Goal: Transaction & Acquisition: Purchase product/service

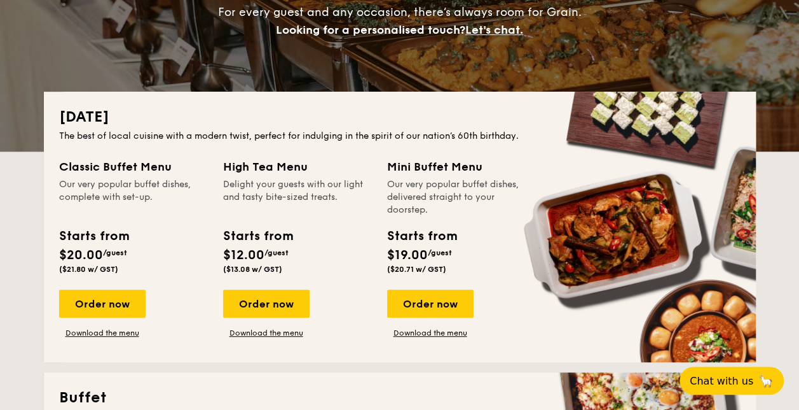
scroll to position [191, 0]
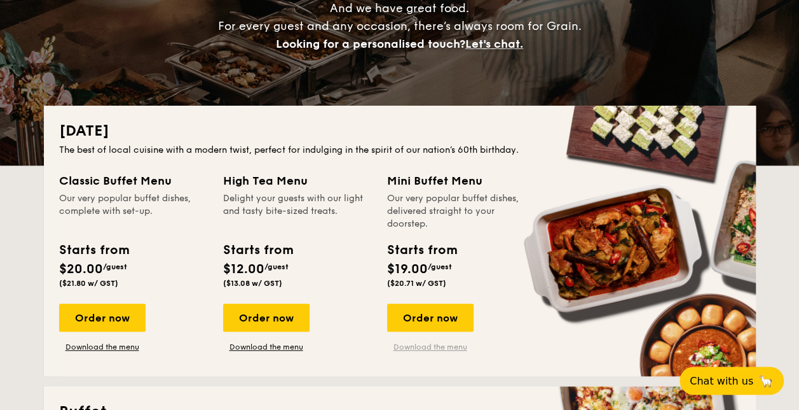
click at [434, 347] on link "Download the menu" at bounding box center [430, 347] width 86 height 10
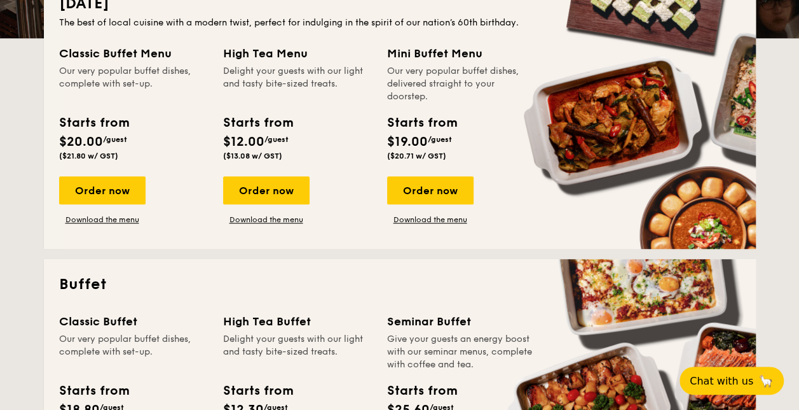
scroll to position [254, 0]
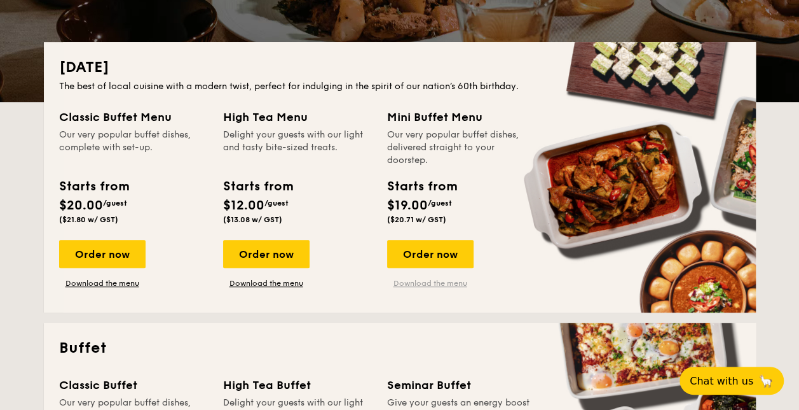
click at [438, 284] on link "Download the menu" at bounding box center [430, 283] width 86 height 10
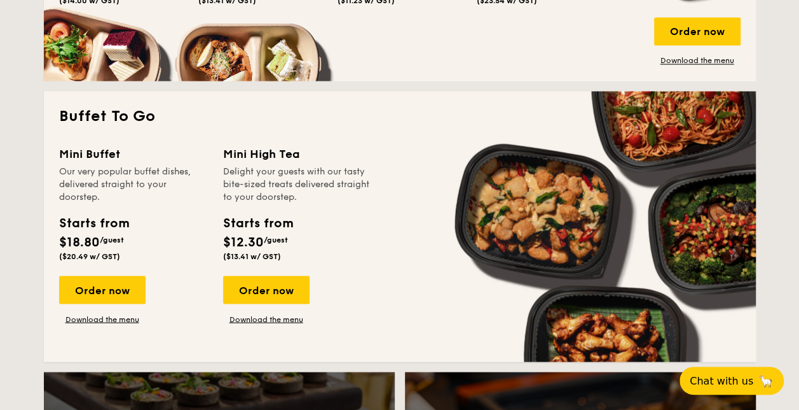
scroll to position [1145, 0]
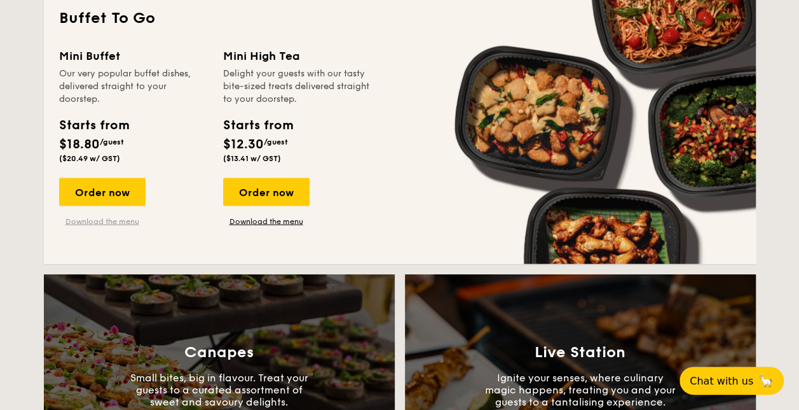
click at [89, 221] on link "Download the menu" at bounding box center [102, 221] width 86 height 10
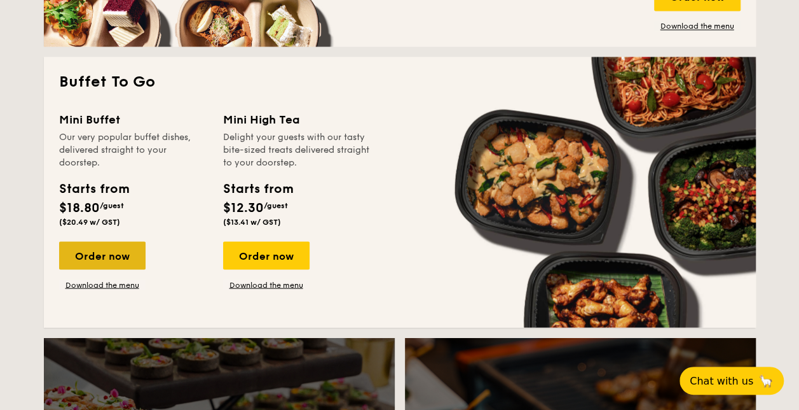
click at [115, 259] on div "Order now" at bounding box center [102, 255] width 86 height 28
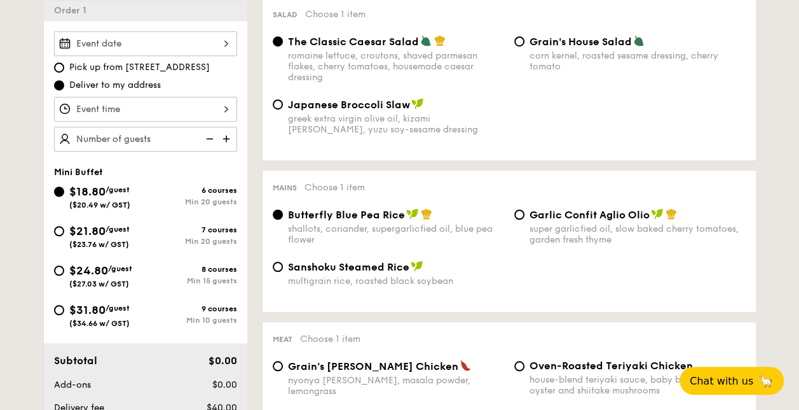
scroll to position [382, 0]
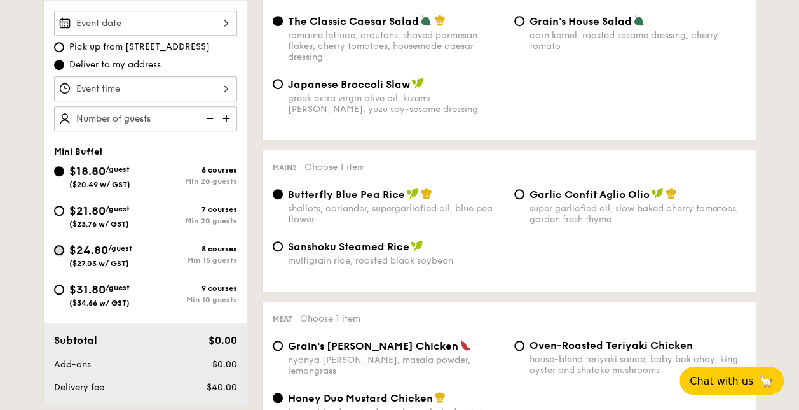
click at [62, 249] on input "$24.80 /guest ($27.03 w/ GST) 8 courses Min 15 guests" at bounding box center [59, 250] width 10 height 10
radio input "true"
radio input "false"
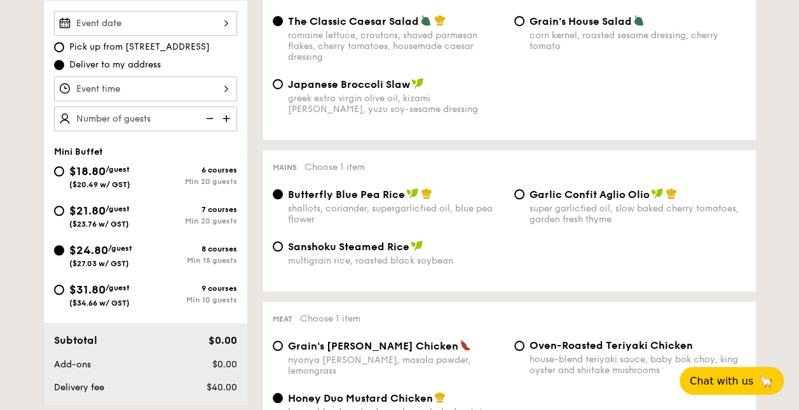
radio input "true"
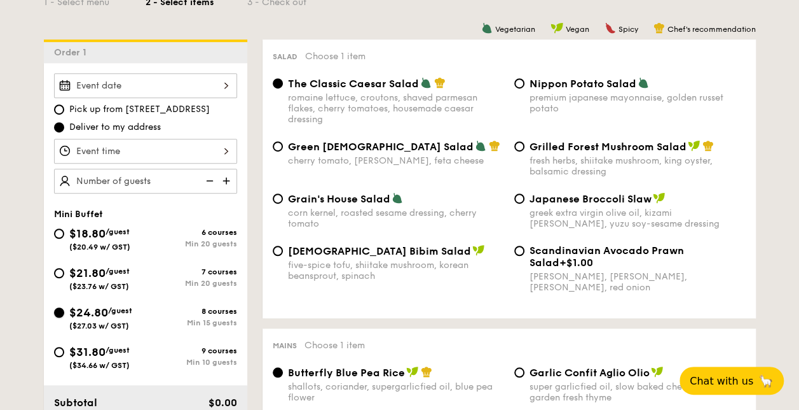
scroll to position [318, 0]
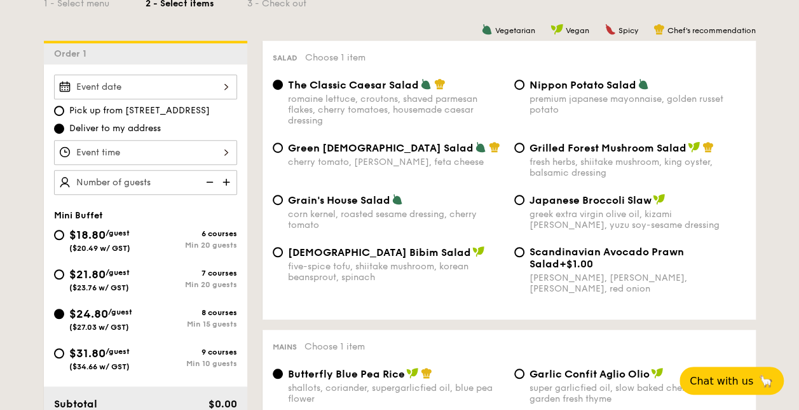
click at [198, 81] on div at bounding box center [145, 86] width 183 height 25
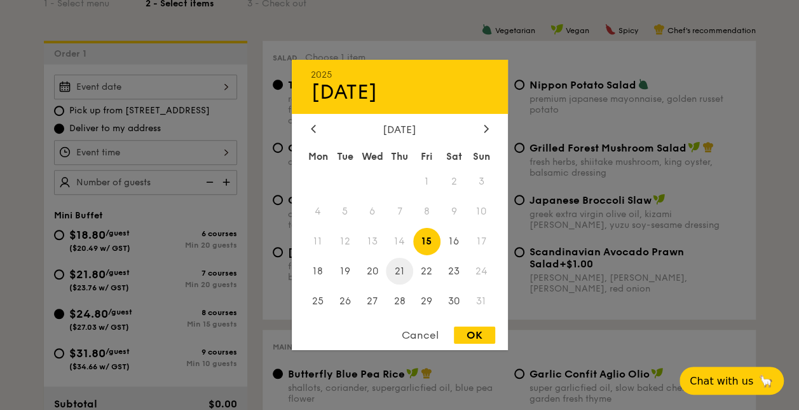
click at [401, 264] on span "21" at bounding box center [399, 270] width 27 height 27
click at [464, 332] on div "OK" at bounding box center [474, 334] width 41 height 17
type input "[DATE]"
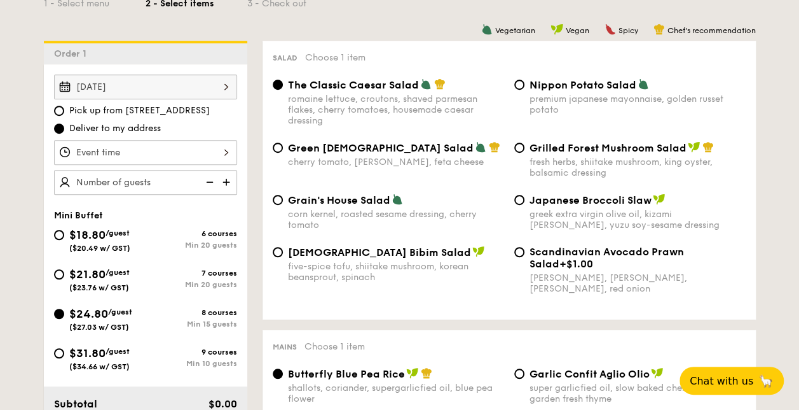
click at [148, 153] on div at bounding box center [145, 152] width 183 height 25
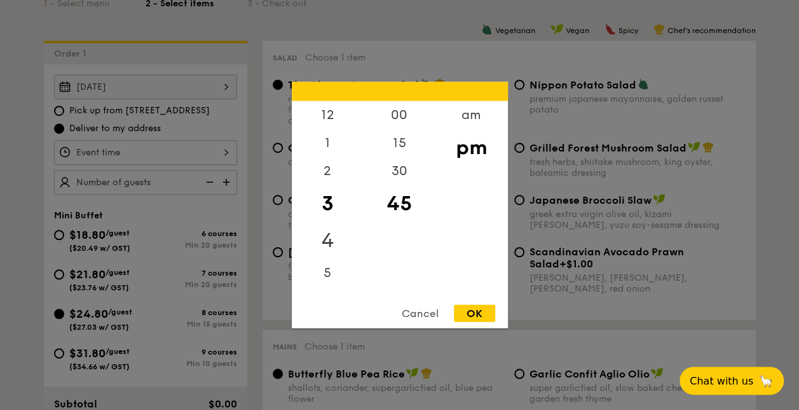
scroll to position [64, 0]
click at [328, 206] on div "5" at bounding box center [328, 204] width 72 height 37
click at [401, 171] on div "30" at bounding box center [400, 175] width 72 height 37
click at [483, 315] on div "OK" at bounding box center [474, 313] width 41 height 17
type input "5:30PM"
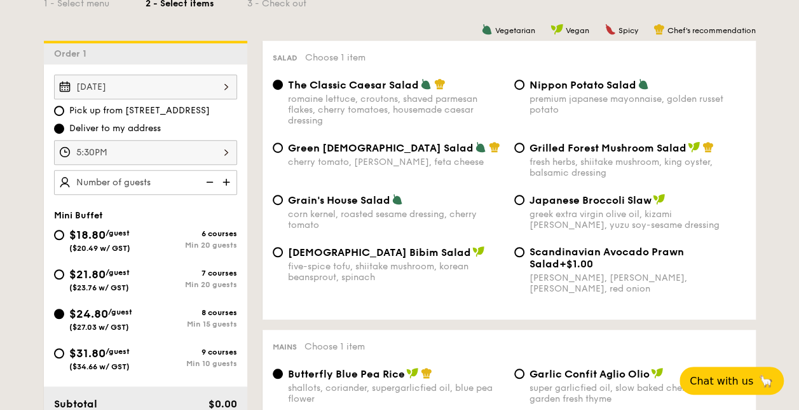
click at [227, 181] on img at bounding box center [227, 182] width 19 height 24
click at [212, 183] on img at bounding box center [208, 182] width 19 height 24
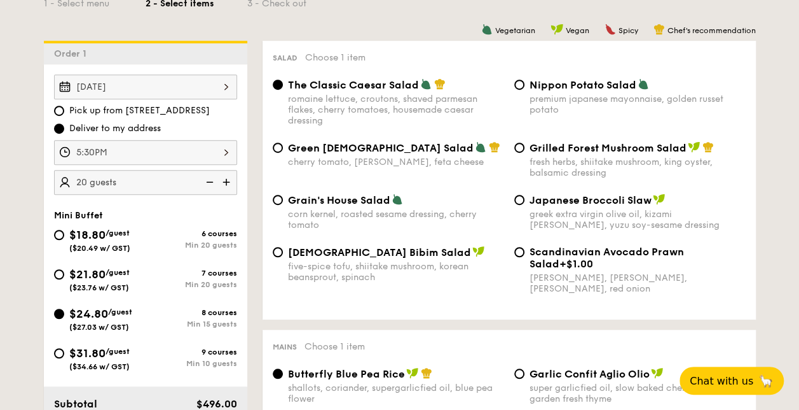
type input "15 guests"
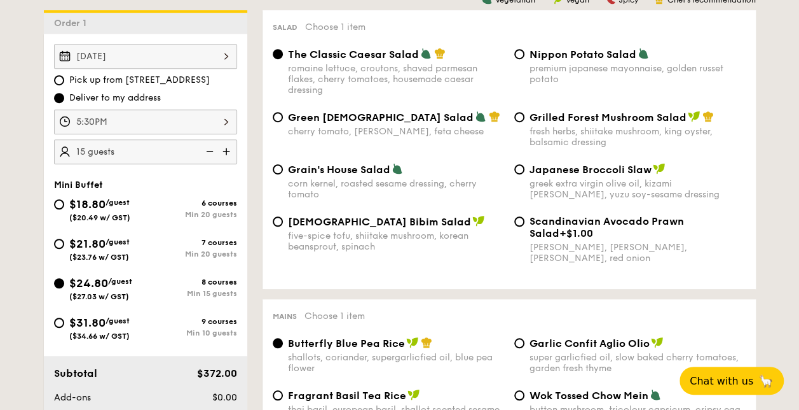
scroll to position [318, 0]
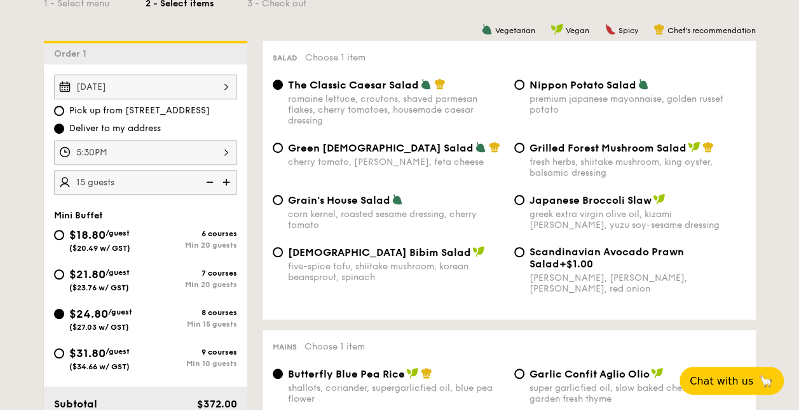
click at [530, 85] on span "Nippon Potato Salad" at bounding box center [583, 85] width 107 height 12
click at [525, 85] on input "Nippon Potato Salad premium japanese mayonnaise, golden russet potato" at bounding box center [520, 85] width 10 height 10
radio input "true"
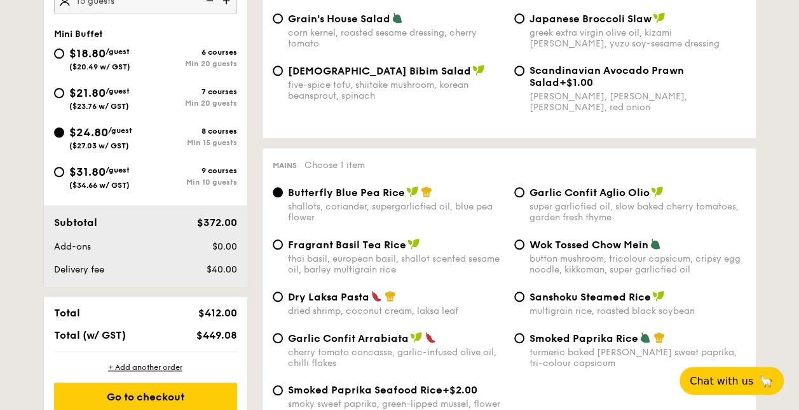
scroll to position [572, 0]
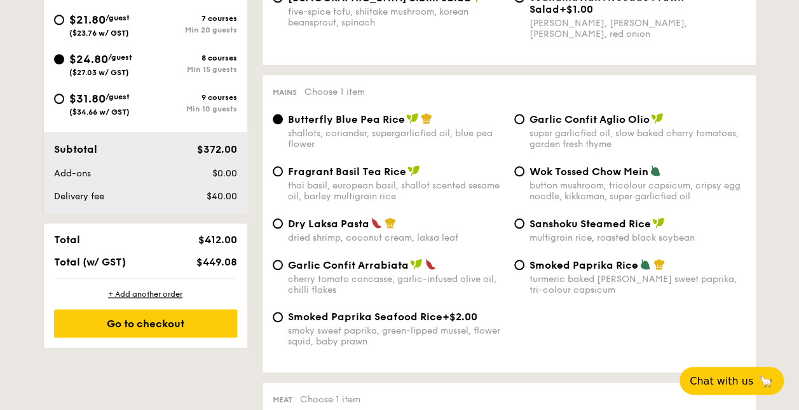
click at [336, 228] on span "Dry Laksa Pasta" at bounding box center [328, 224] width 81 height 12
click at [283, 228] on input "Dry Laksa Pasta dried shrimp, coconut cream, laksa leaf" at bounding box center [278, 223] width 10 height 10
radio input "true"
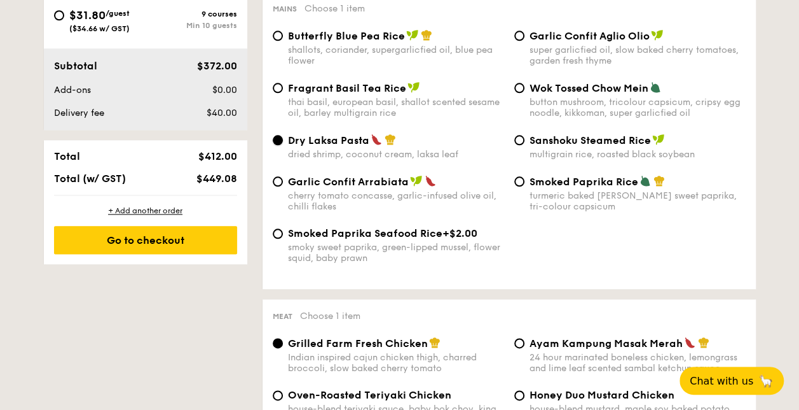
scroll to position [636, 0]
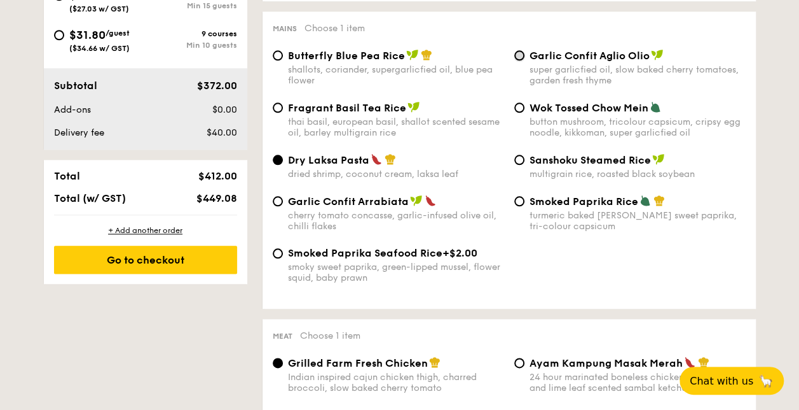
click at [520, 60] on input "Garlic Confit Aglio Olio super garlicfied oil, slow baked cherry tomatoes, gard…" at bounding box center [520, 55] width 10 height 10
radio input "true"
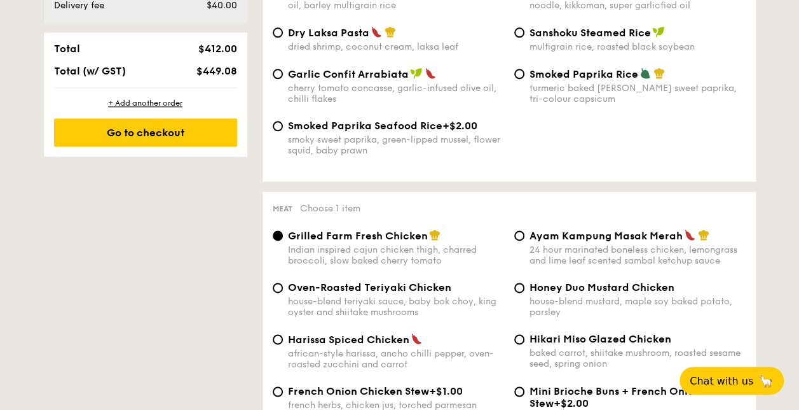
scroll to position [890, 0]
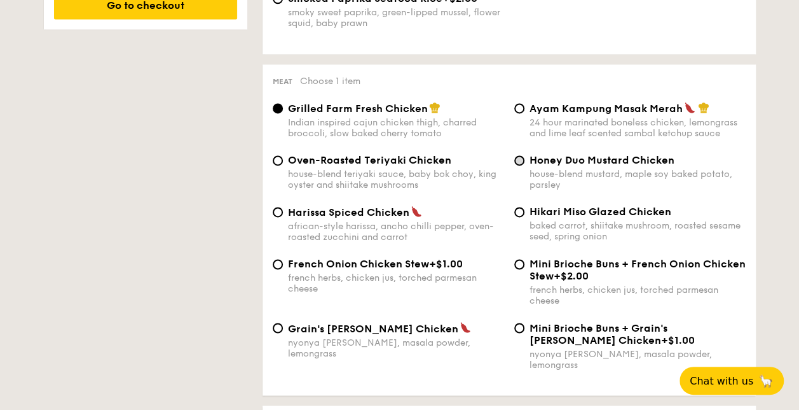
click at [524, 167] on div "Honey Duo Mustard Chicken house-blend mustard, maple soy baked potato, parsley" at bounding box center [630, 172] width 242 height 36
click at [518, 165] on input "Honey Duo Mustard Chicken house-blend mustard, maple soy baked potato, parsley" at bounding box center [520, 160] width 10 height 10
radio input "true"
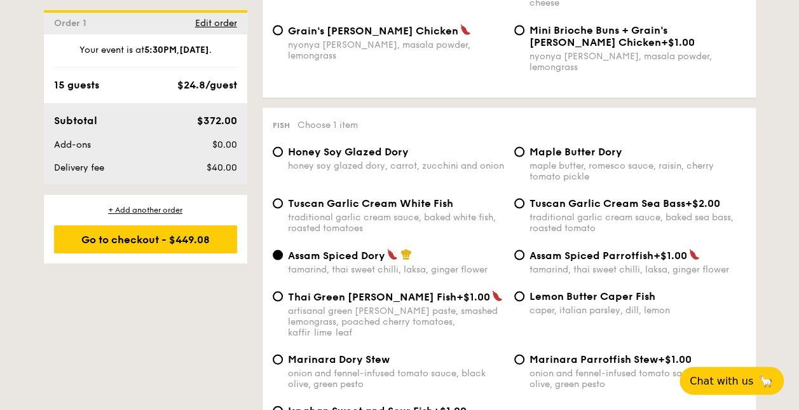
scroll to position [1208, 0]
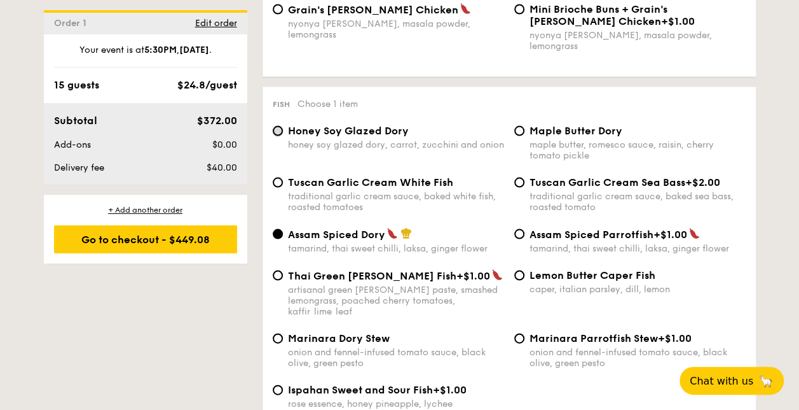
click at [279, 127] on input "Honey Soy Glazed Dory honey soy glazed dory, carrot, zucchini and onion" at bounding box center [278, 131] width 10 height 10
radio input "true"
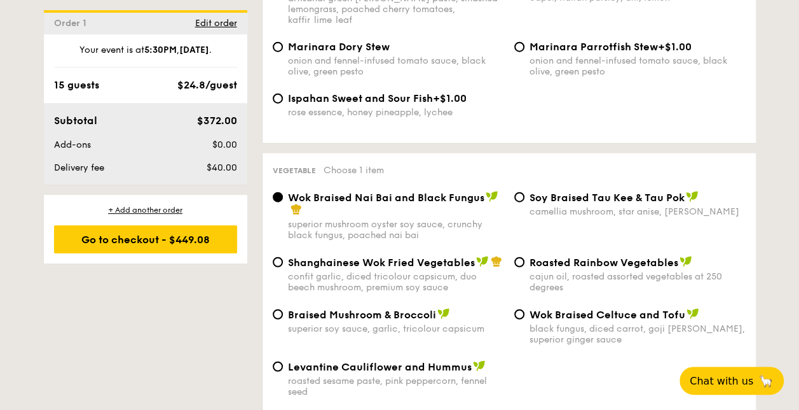
scroll to position [1526, 0]
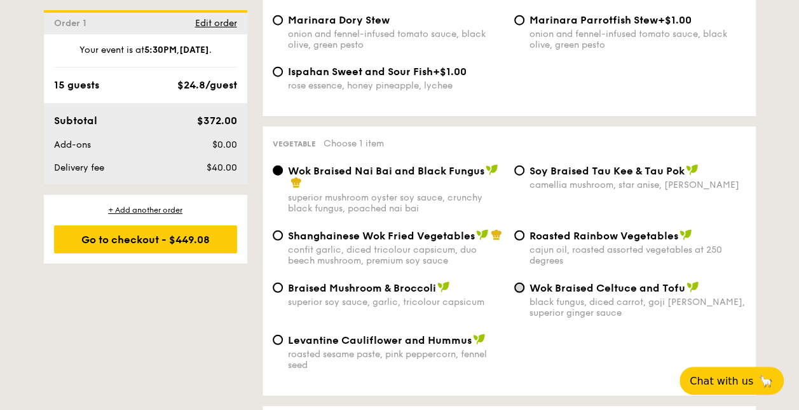
click at [523, 282] on input "Wok Braised Celtuce and Tofu black fungus, diced carrot, goji [PERSON_NAME], su…" at bounding box center [520, 287] width 10 height 10
radio input "true"
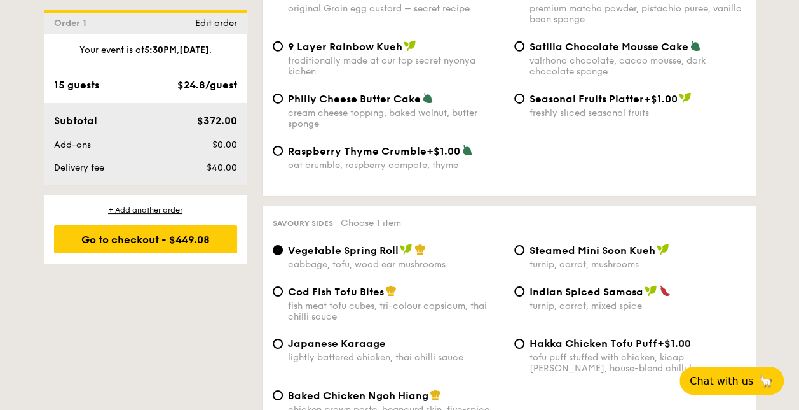
scroll to position [2035, 0]
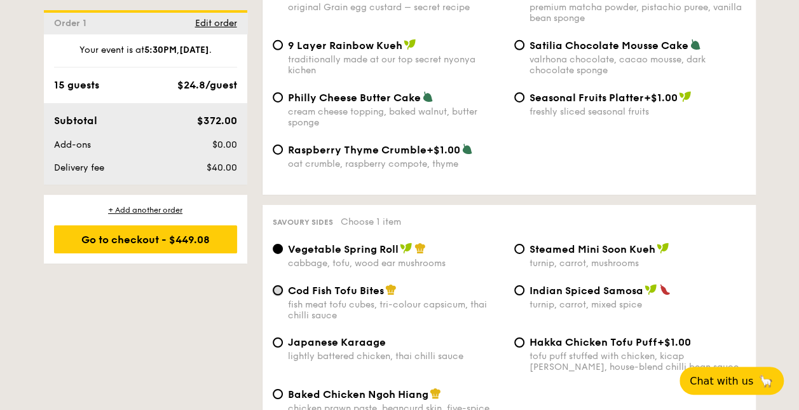
click at [279, 285] on input "Cod Fish Tofu Bites fish meat tofu cubes, tri-colour capsicum, thai chilli sauce" at bounding box center [278, 290] width 10 height 10
radio input "true"
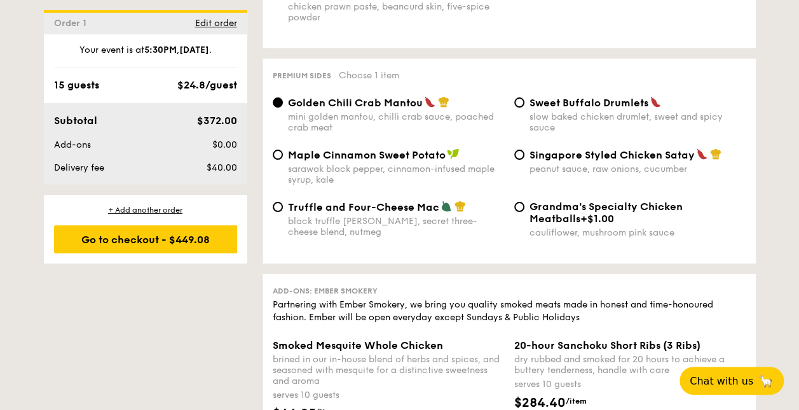
scroll to position [2417, 0]
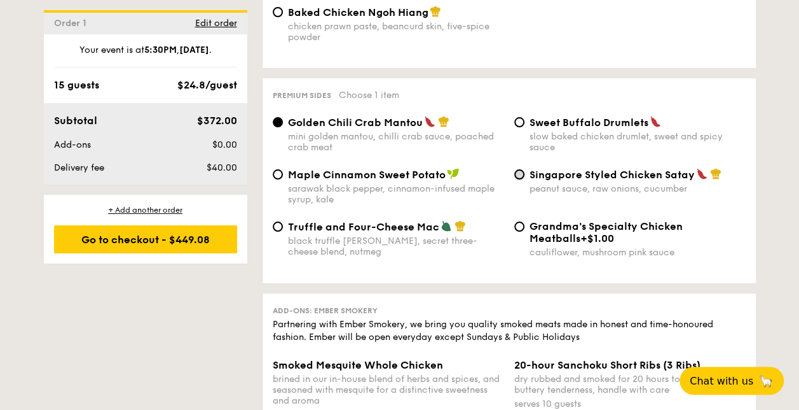
click at [518, 169] on input "Singapore Styled Chicken Satay peanut sauce, raw onions, cucumber" at bounding box center [520, 174] width 10 height 10
radio input "true"
click at [280, 172] on input "Maple Cinnamon Sweet Potato sarawak black pepper, cinnamon-infused maple syrup,…" at bounding box center [278, 174] width 10 height 10
radio input "true"
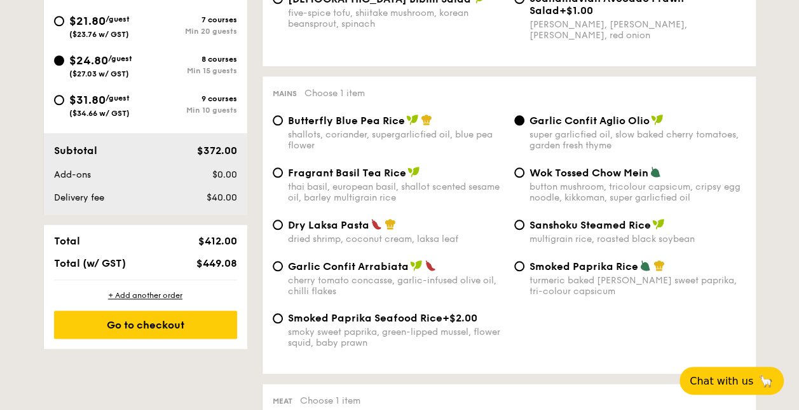
scroll to position [572, 0]
